Goal: Find specific page/section: Find specific page/section

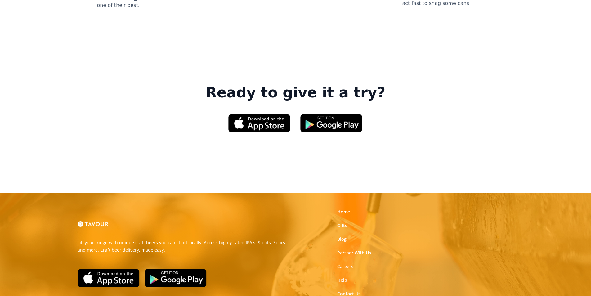
scroll to position [939, 0]
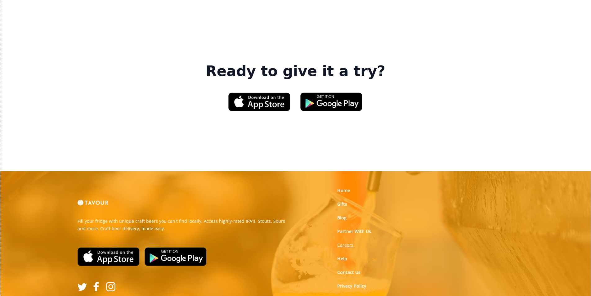
click at [350, 242] on strong "Careers" at bounding box center [345, 245] width 16 height 6
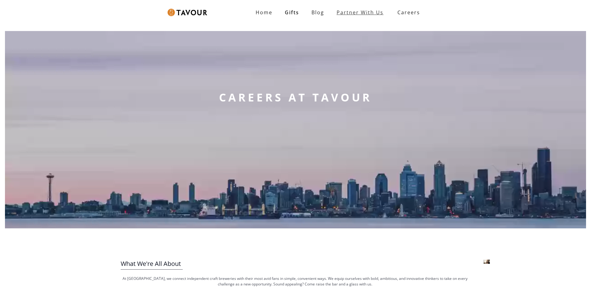
click at [380, 16] on link "partner with us" at bounding box center [359, 12] width 59 height 12
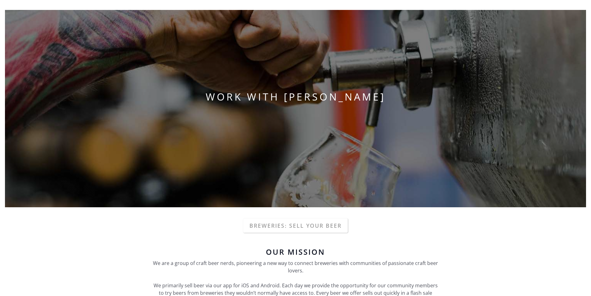
scroll to position [31, 0]
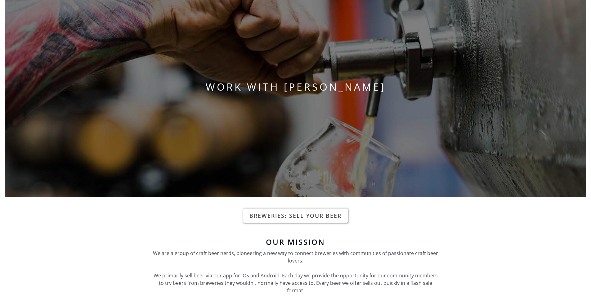
click at [286, 216] on link "Breweries: Sell your beer" at bounding box center [295, 216] width 105 height 14
